Goal: Task Accomplishment & Management: Use online tool/utility

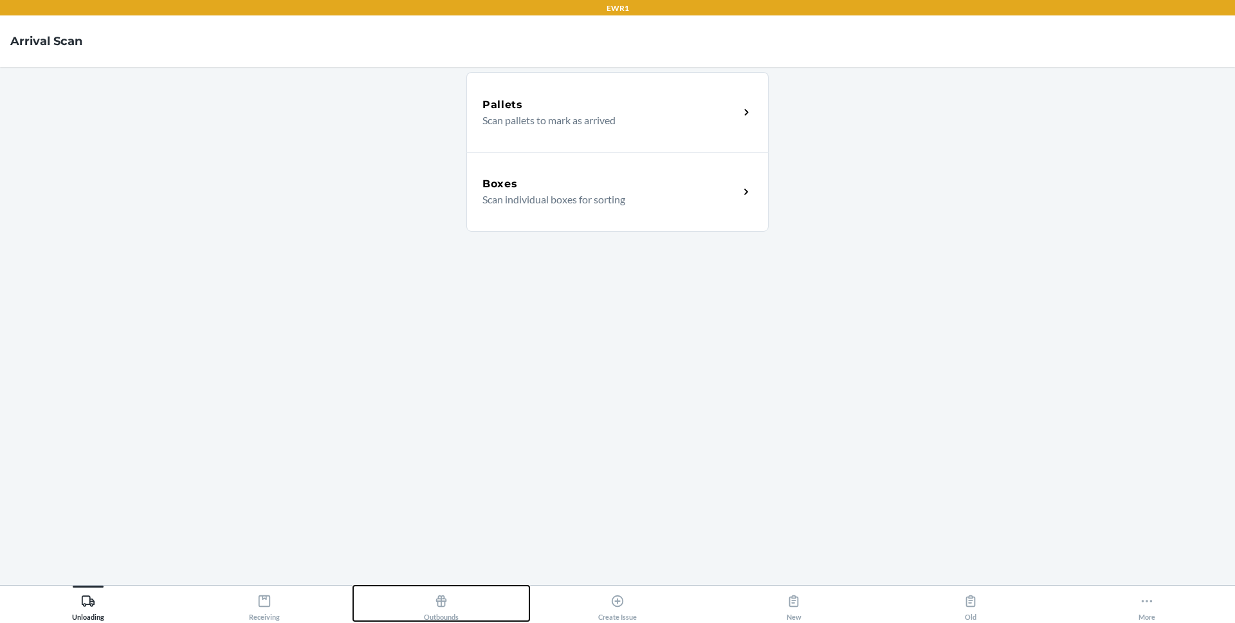
click at [449, 609] on div "Outbounds" at bounding box center [441, 605] width 35 height 32
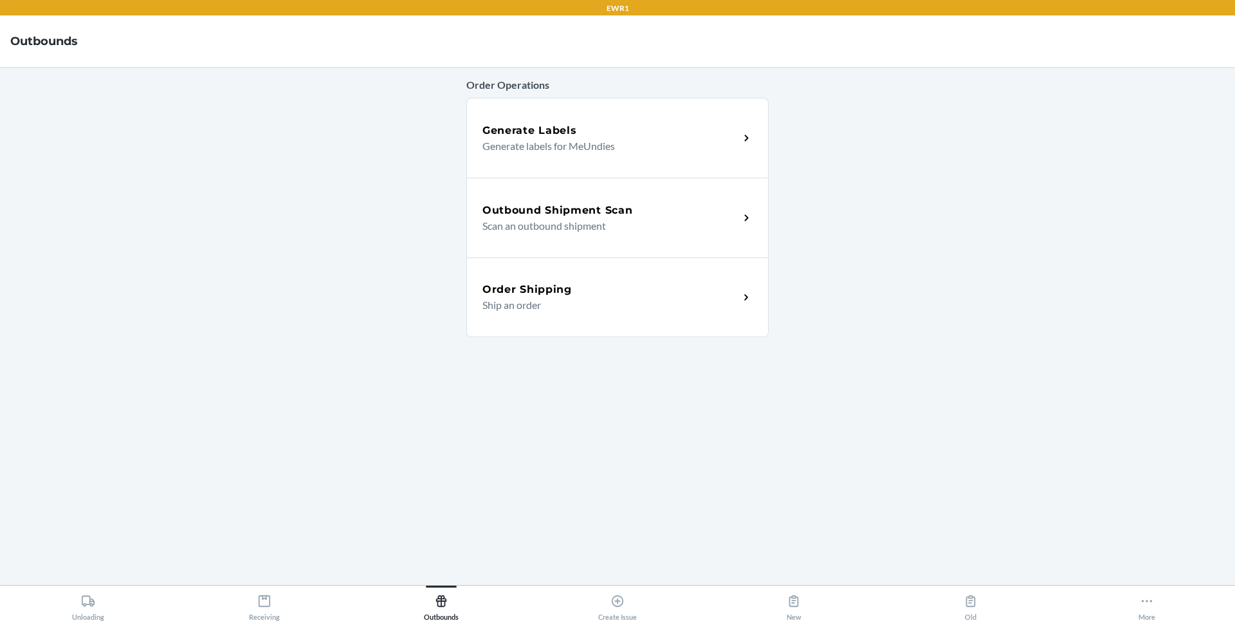
click at [578, 220] on p "Scan an outbound shipment" at bounding box center [605, 225] width 246 height 15
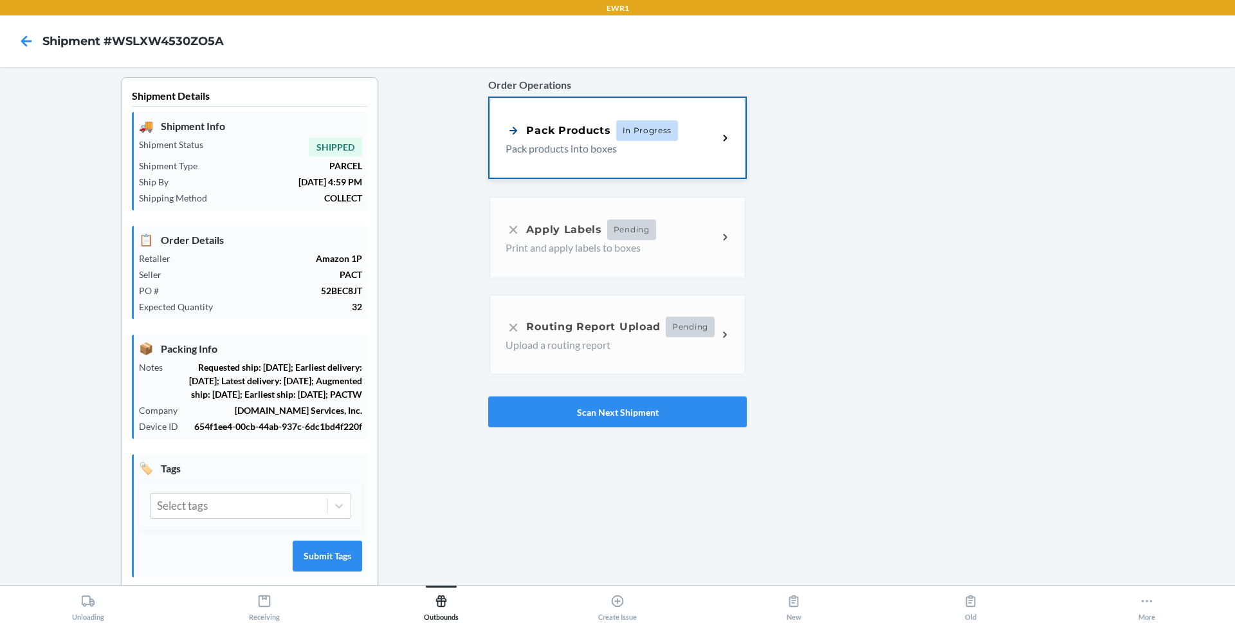
click at [603, 163] on div "Pack Products In Progress Pack products into boxes" at bounding box center [617, 138] width 255 height 80
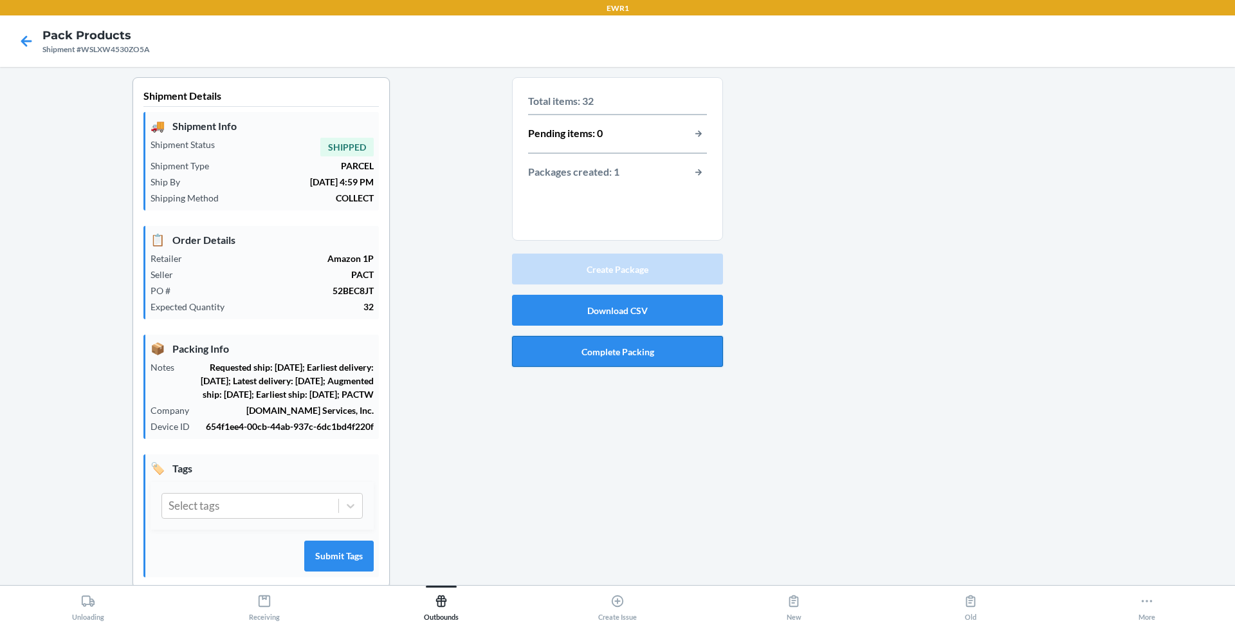
click at [644, 351] on button "Complete Packing" at bounding box center [617, 351] width 211 height 31
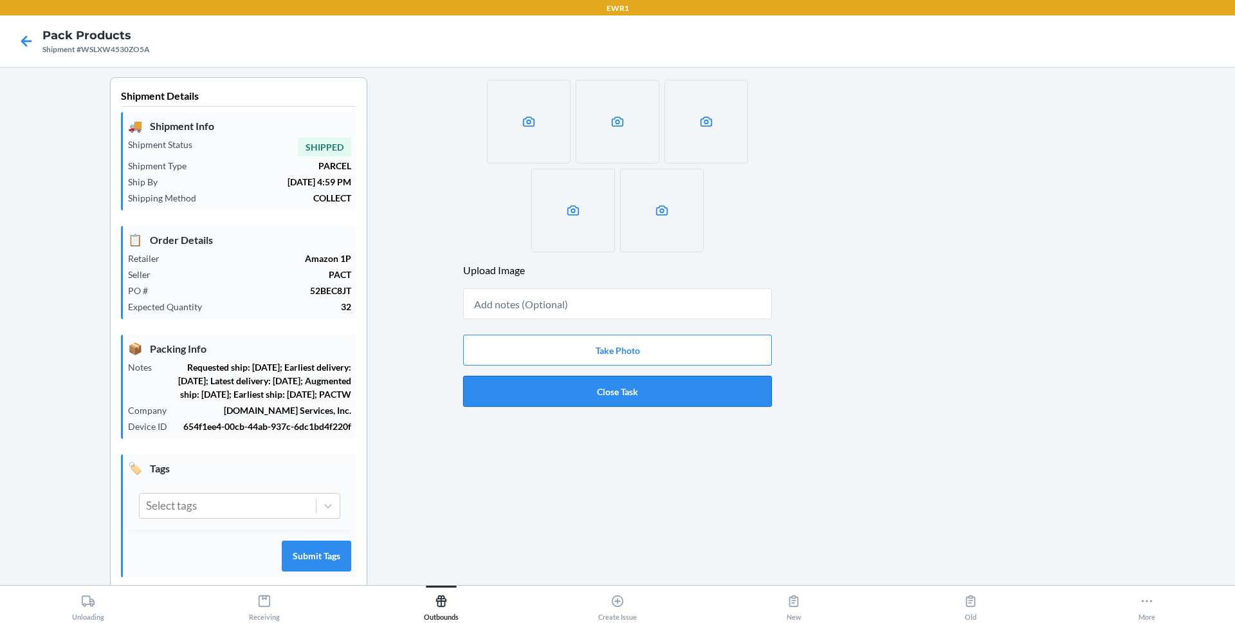
click at [648, 399] on button "Close Task" at bounding box center [617, 391] width 309 height 31
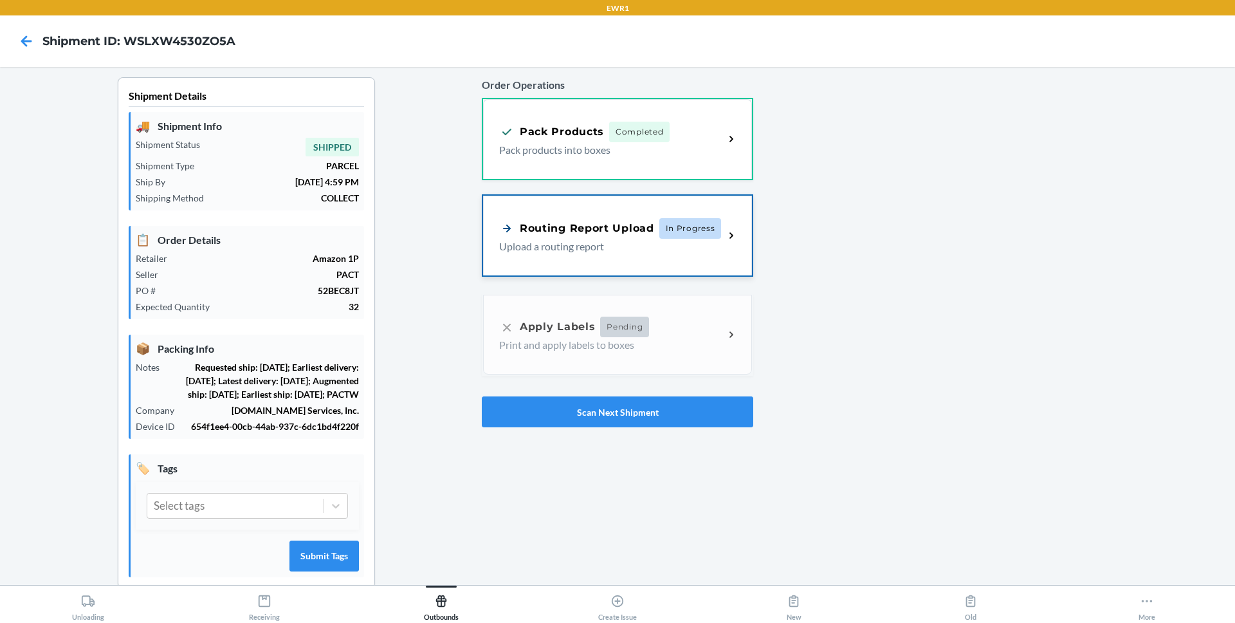
click at [679, 255] on div "Routing Report Upload In Progress Upload a routing report" at bounding box center [617, 236] width 269 height 80
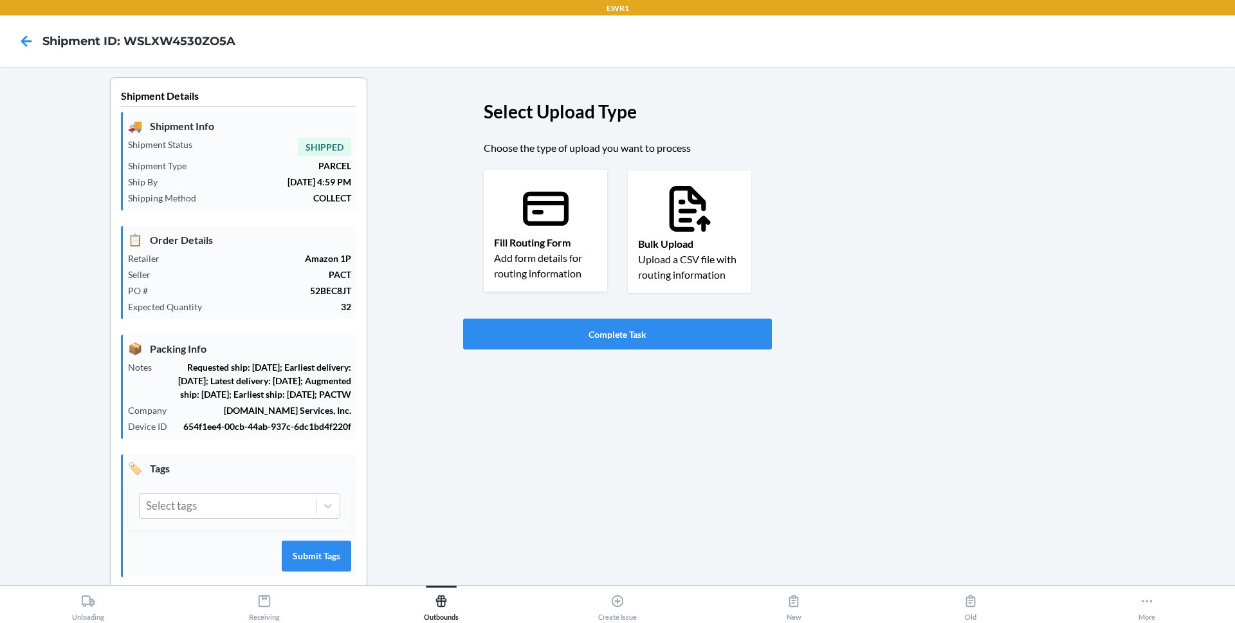
click at [554, 249] on p "Fill Routing Form" at bounding box center [545, 242] width 103 height 15
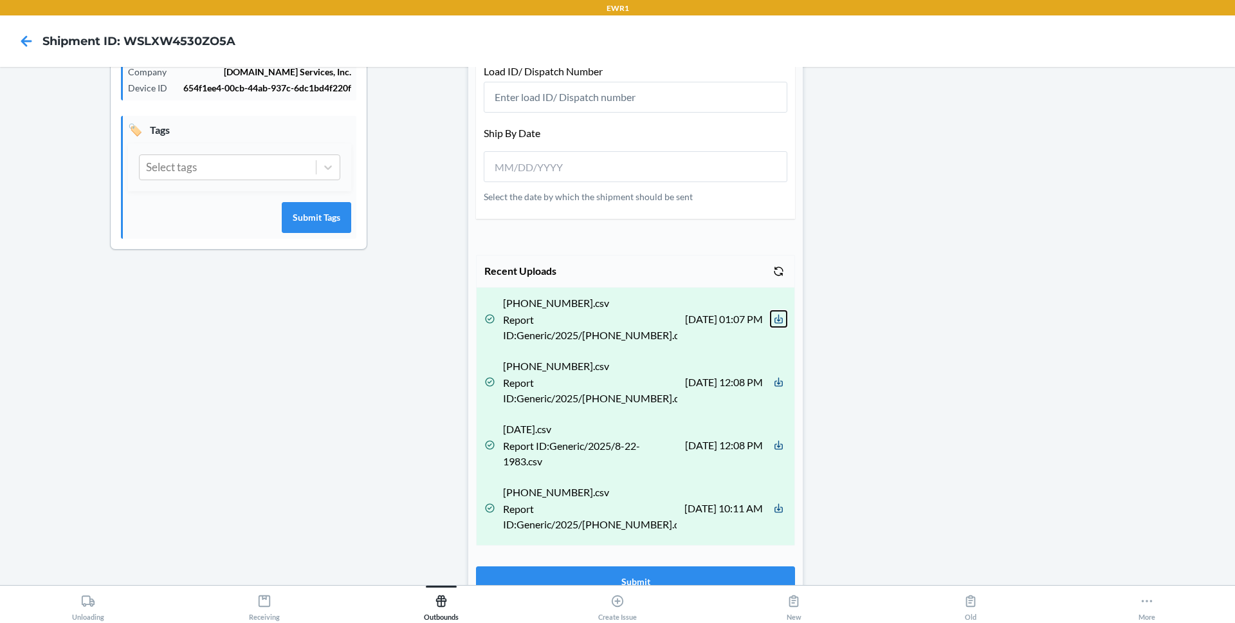
click at [771, 318] on button at bounding box center [779, 319] width 16 height 16
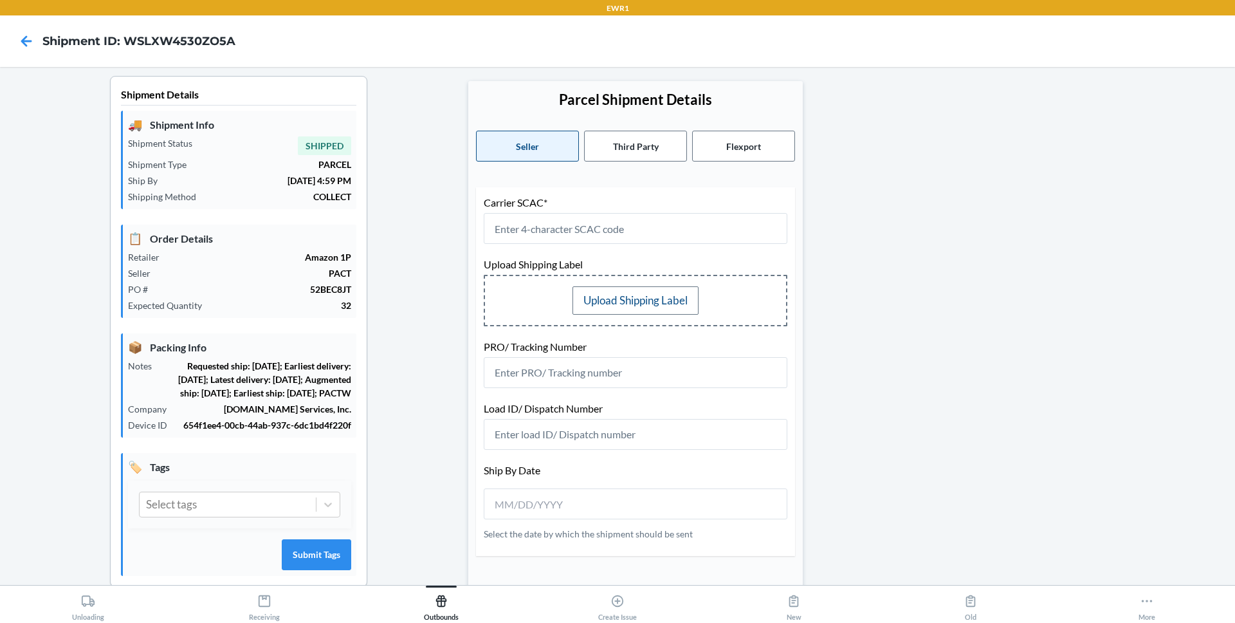
scroll to position [414, 0]
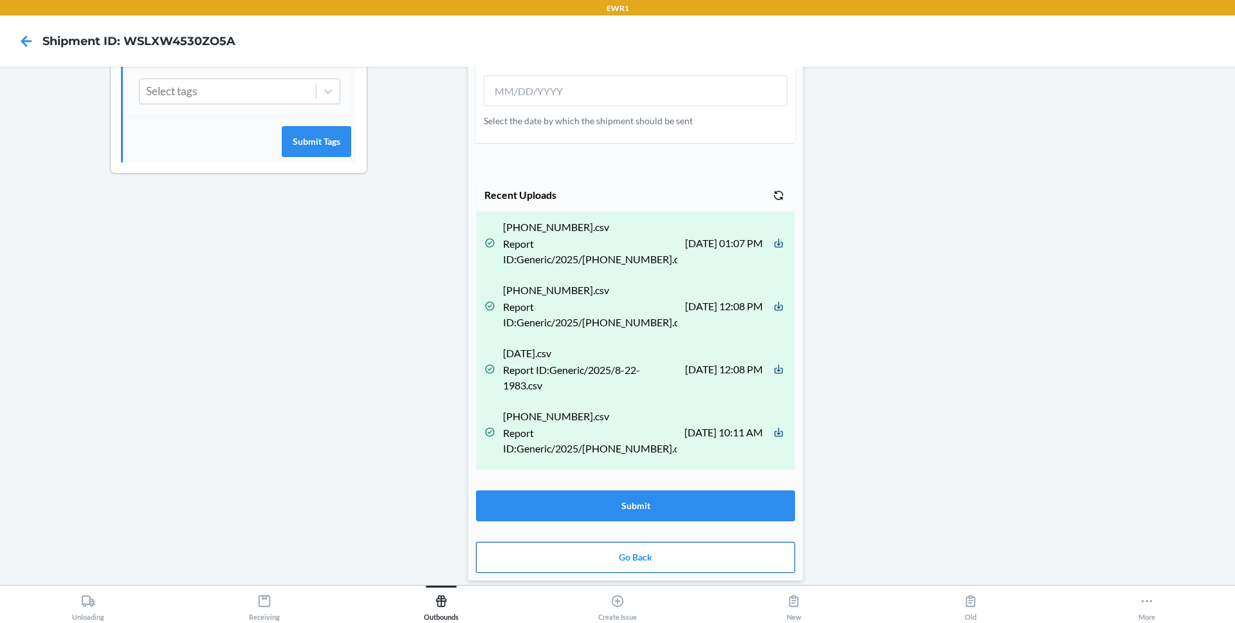
click at [708, 545] on button "Go Back" at bounding box center [635, 557] width 319 height 31
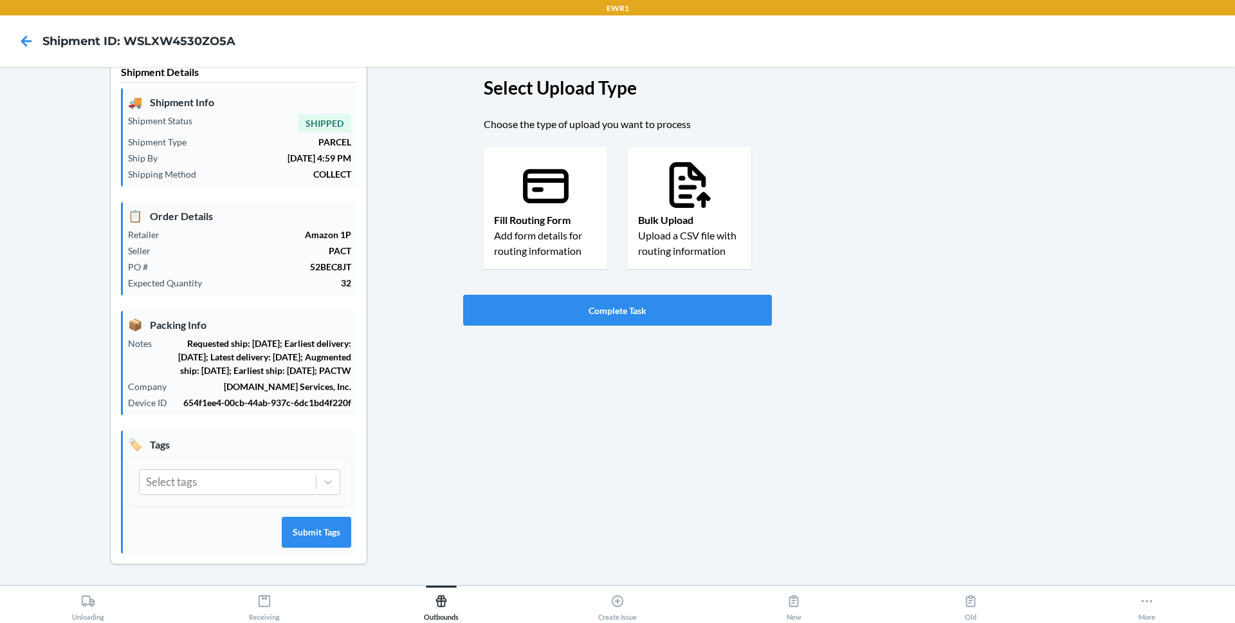
scroll to position [0, 0]
